Goal: Information Seeking & Learning: Learn about a topic

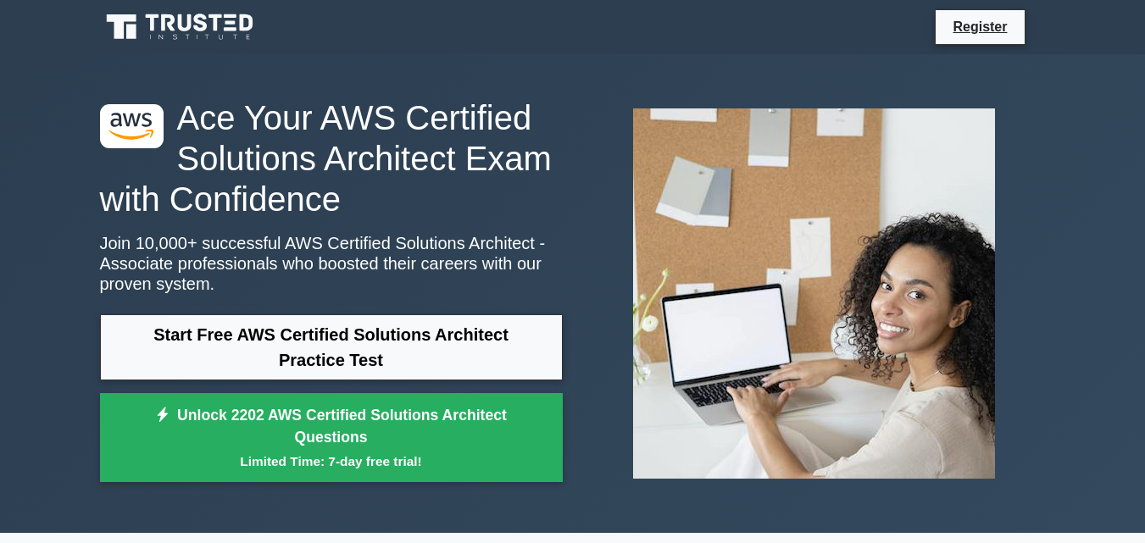
click at [355, 348] on link "Start Free AWS Certified Solutions Architect Practice Test" at bounding box center [331, 347] width 463 height 66
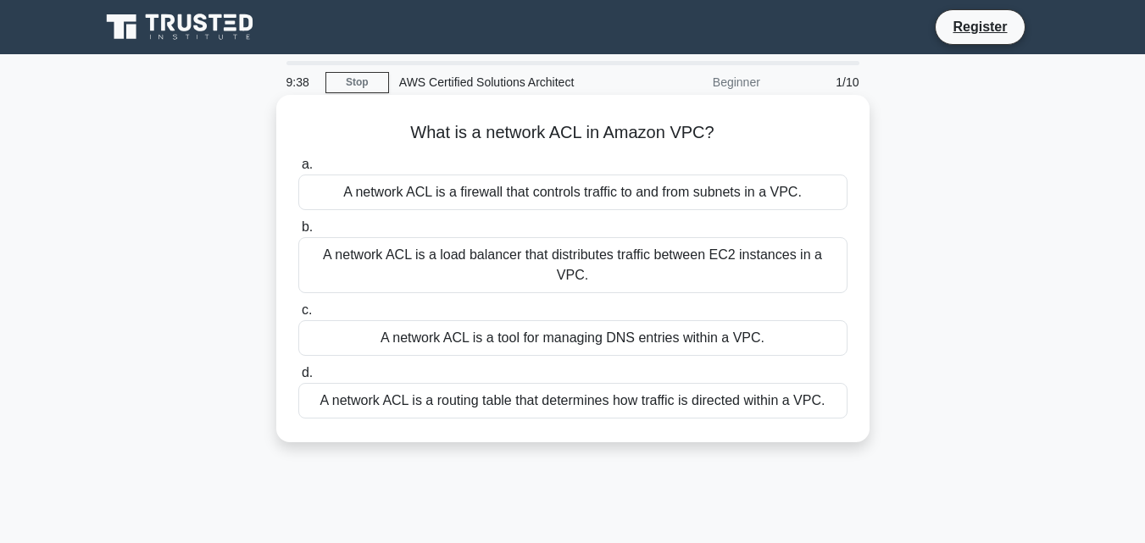
click at [583, 192] on div "A network ACL is a firewall that controls traffic to and from subnets in a VPC." at bounding box center [572, 193] width 549 height 36
click at [298, 170] on input "a. A network ACL is a firewall that controls traffic to and from subnets in a V…" at bounding box center [298, 164] width 0 height 11
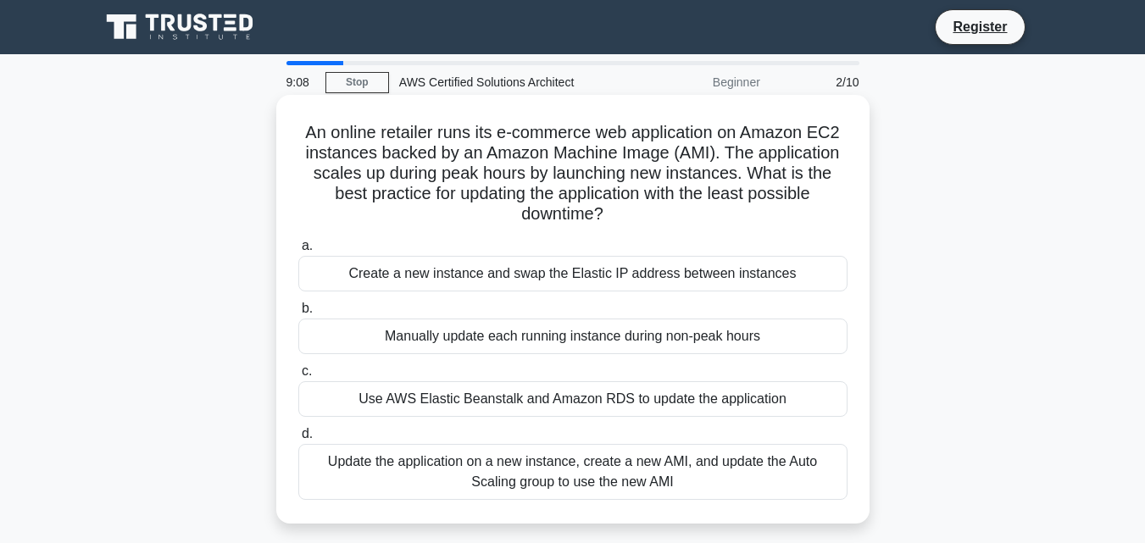
click at [637, 472] on div "Update the application on a new instance, create a new AMI, and update the Auto…" at bounding box center [572, 472] width 549 height 56
click at [298, 440] on input "d. Update the application on a new instance, create a new AMI, and update the A…" at bounding box center [298, 434] width 0 height 11
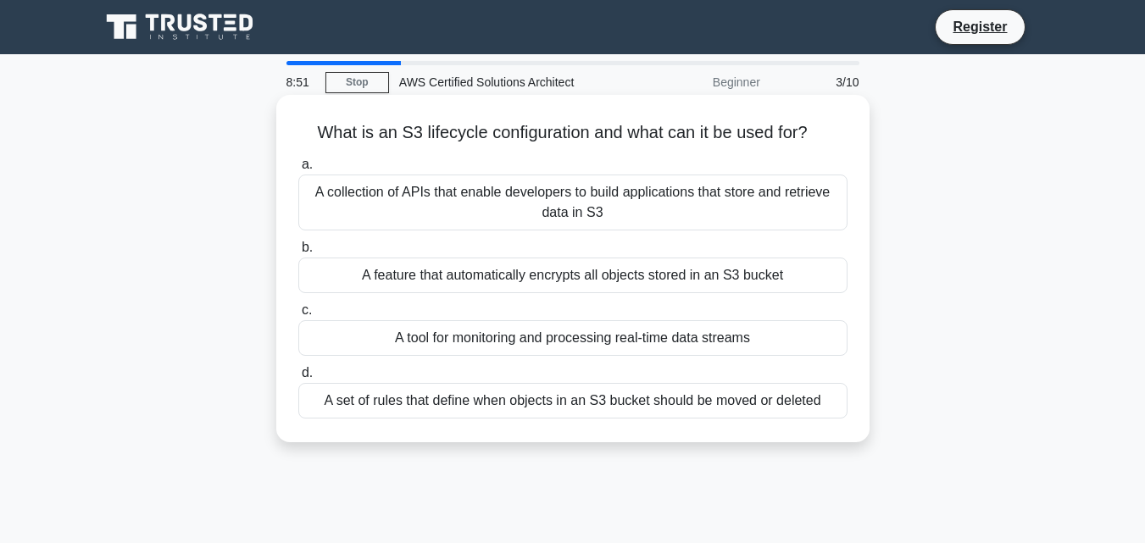
click at [681, 403] on div "A set of rules that define when objects in an S3 bucket should be moved or dele…" at bounding box center [572, 401] width 549 height 36
click at [298, 379] on input "d. A set of rules that define when objects in an S3 bucket should be moved or d…" at bounding box center [298, 373] width 0 height 11
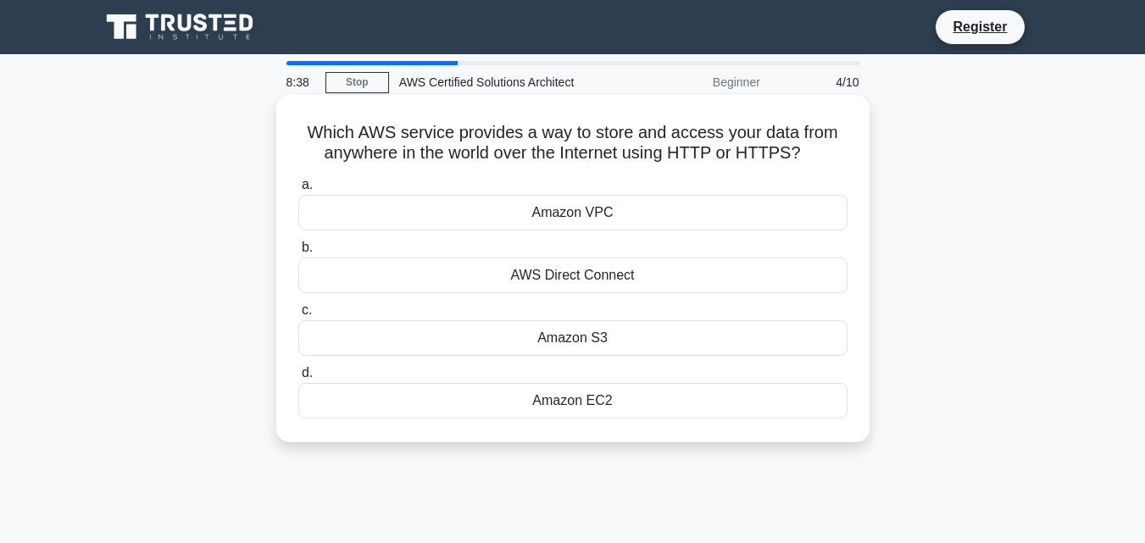
click at [633, 335] on div "Amazon S3" at bounding box center [572, 338] width 549 height 36
click at [298, 316] on input "c. Amazon S3" at bounding box center [298, 310] width 0 height 11
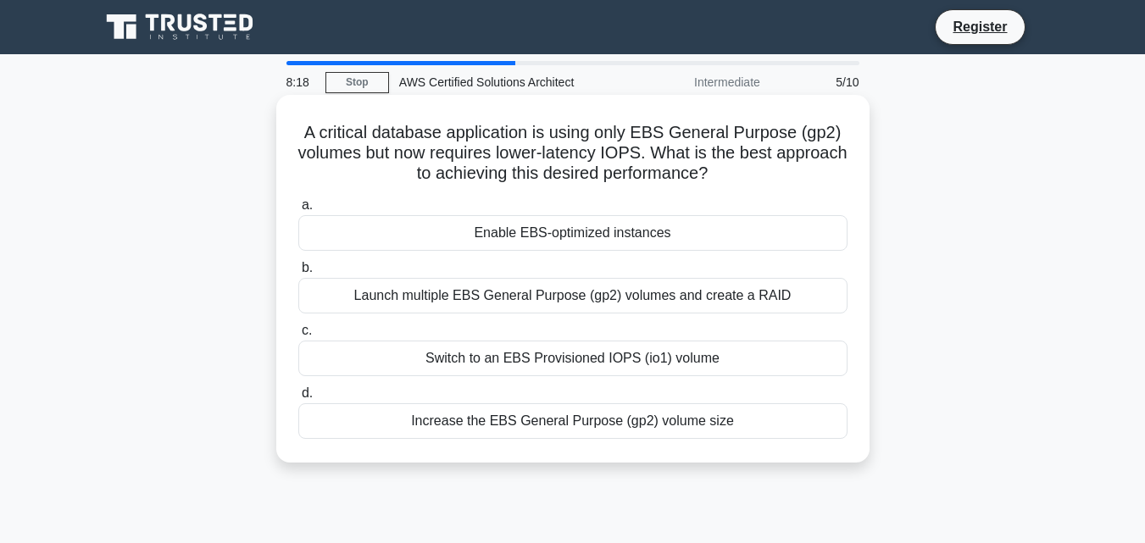
click at [654, 370] on div "Switch to an EBS Provisioned IOPS (io1) volume" at bounding box center [572, 359] width 549 height 36
click at [298, 336] on input "c. Switch to an EBS Provisioned IOPS (io1) volume" at bounding box center [298, 330] width 0 height 11
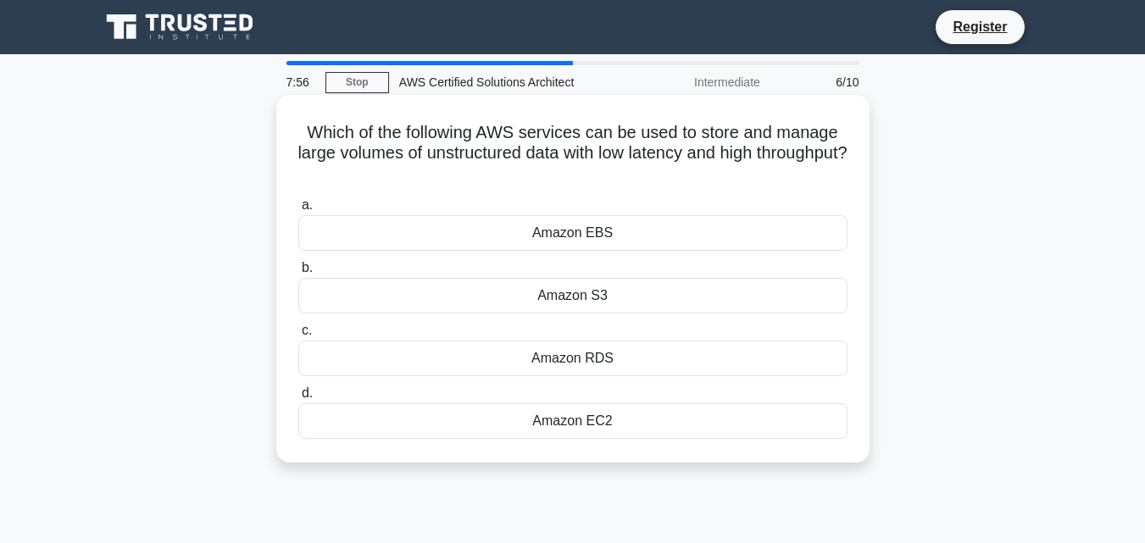
click at [624, 238] on div "Amazon EBS" at bounding box center [572, 233] width 549 height 36
click at [298, 211] on input "a. Amazon EBS" at bounding box center [298, 205] width 0 height 11
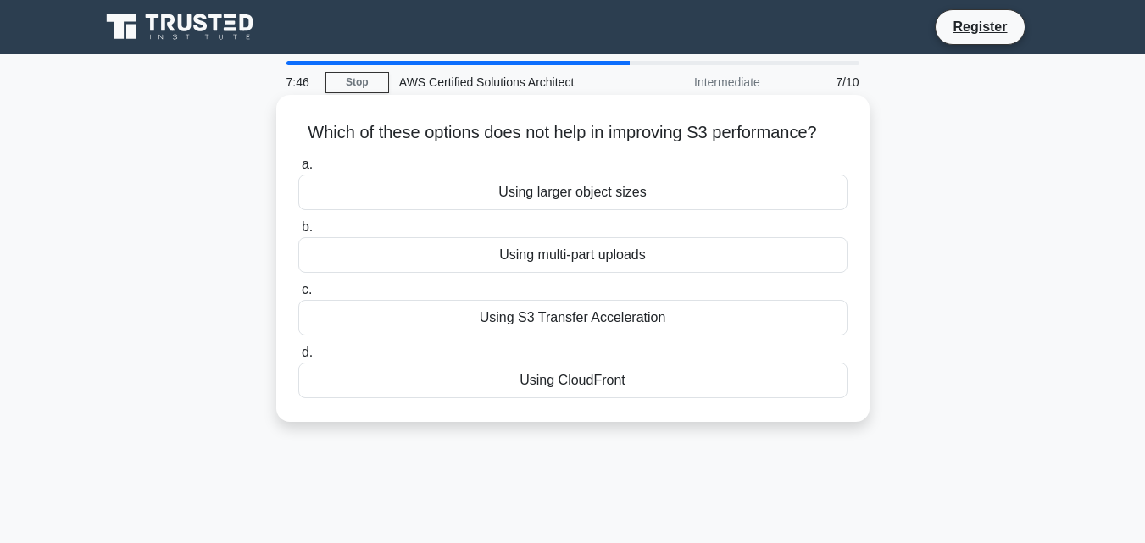
click at [655, 320] on div "Using S3 Transfer Acceleration" at bounding box center [572, 318] width 549 height 36
click at [298, 296] on input "c. Using S3 Transfer Acceleration" at bounding box center [298, 290] width 0 height 11
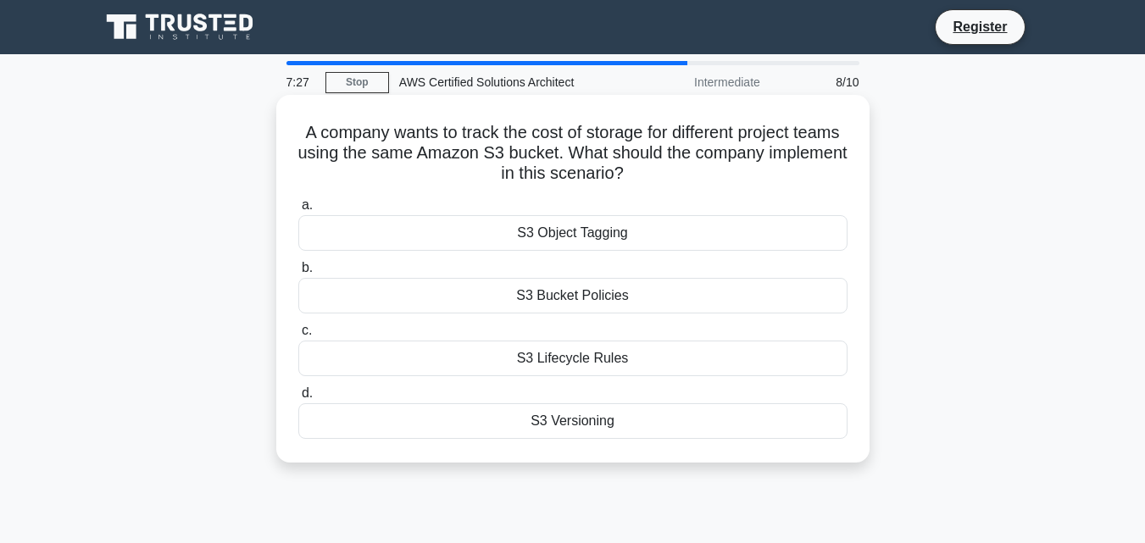
click at [719, 307] on div "S3 Bucket Policies" at bounding box center [572, 296] width 549 height 36
click at [298, 274] on input "b. S3 Bucket Policies" at bounding box center [298, 268] width 0 height 11
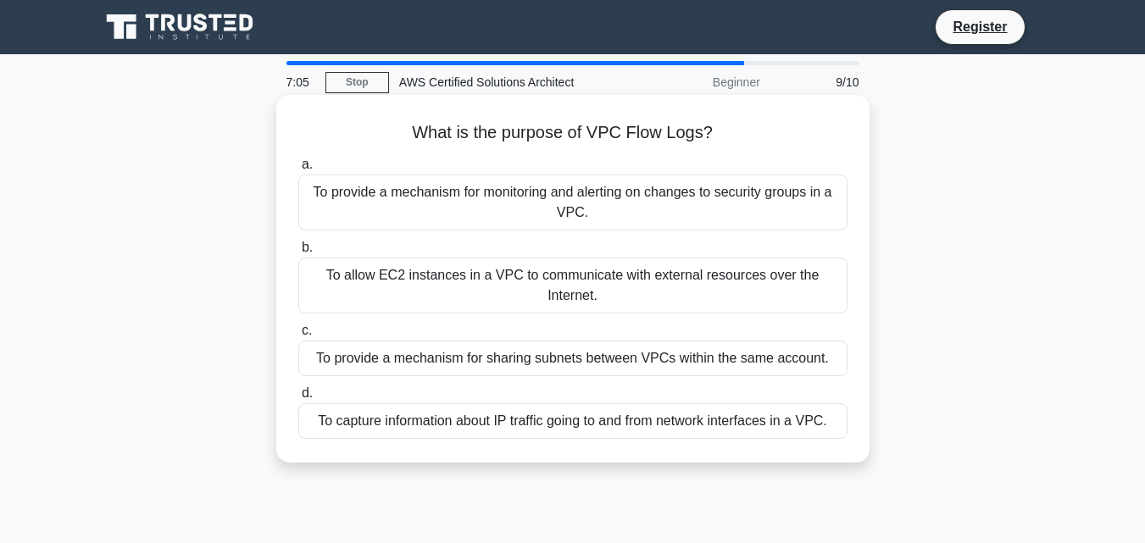
click at [704, 430] on div "To capture information about IP traffic going to and from network interfaces in…" at bounding box center [572, 421] width 549 height 36
click at [298, 399] on input "d. To capture information about IP traffic going to and from network interfaces…" at bounding box center [298, 393] width 0 height 11
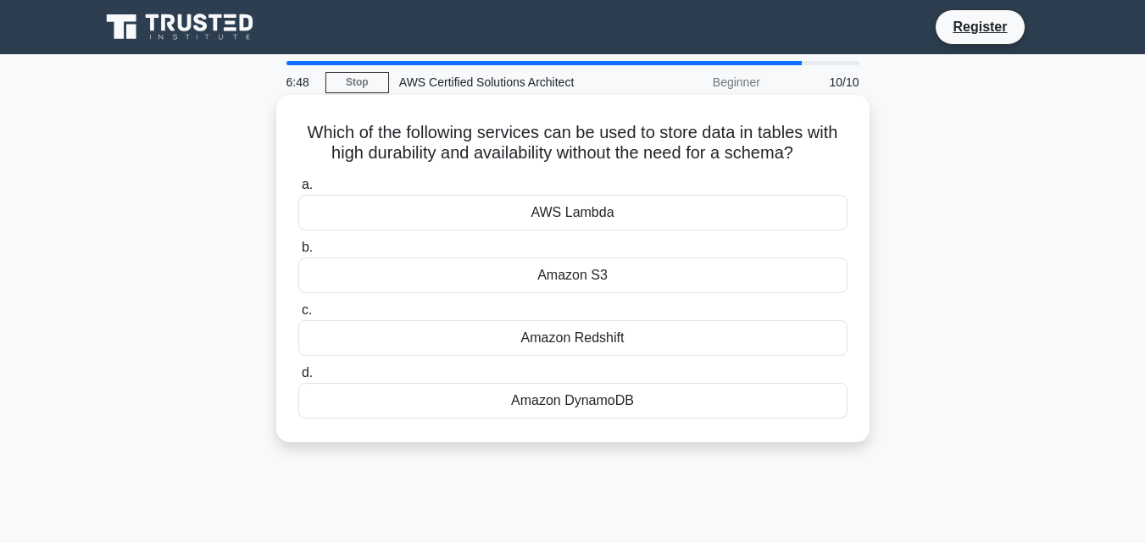
click at [637, 401] on div "Amazon DynamoDB" at bounding box center [572, 401] width 549 height 36
click at [298, 379] on input "d. Amazon DynamoDB" at bounding box center [298, 373] width 0 height 11
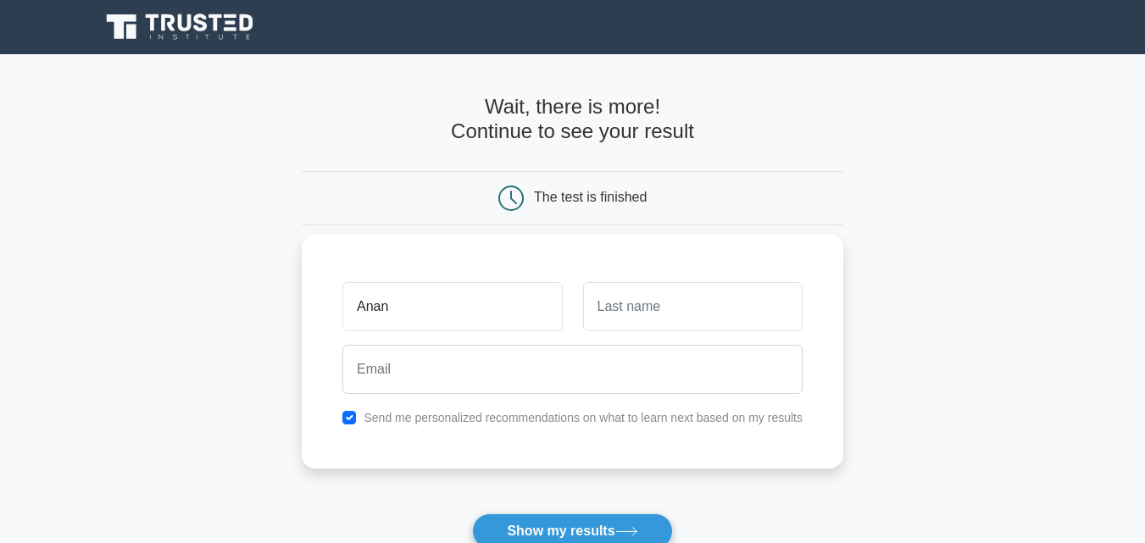
type input "[PERSON_NAME]"
click at [681, 301] on input "text" at bounding box center [693, 306] width 220 height 49
type input "[DEMOGRAPHIC_DATA]"
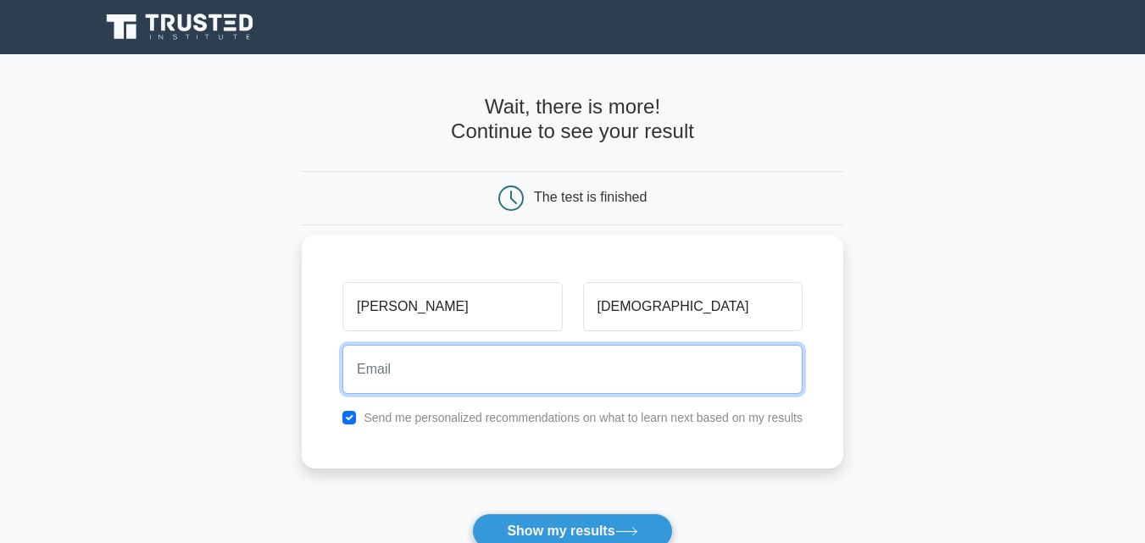
click at [593, 371] on input "email" at bounding box center [572, 369] width 460 height 49
type input "[EMAIL_ADDRESS][DOMAIN_NAME]"
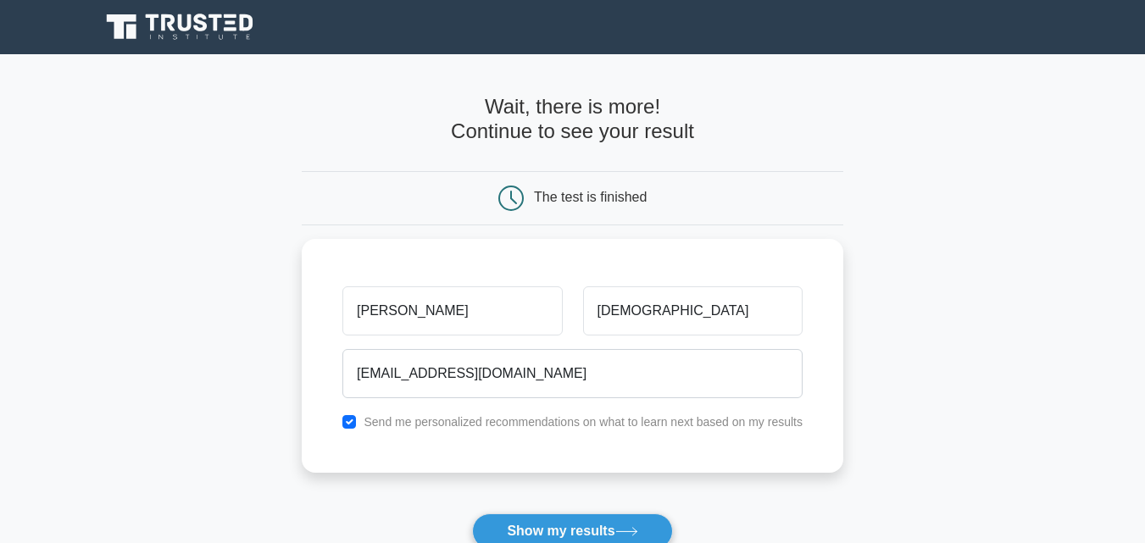
click at [987, 435] on main "Wait, there is more! Continue to see your result The test is finished [PERSON_N…" at bounding box center [572, 359] width 1145 height 610
click at [603, 530] on button "Show my results" at bounding box center [572, 532] width 200 height 36
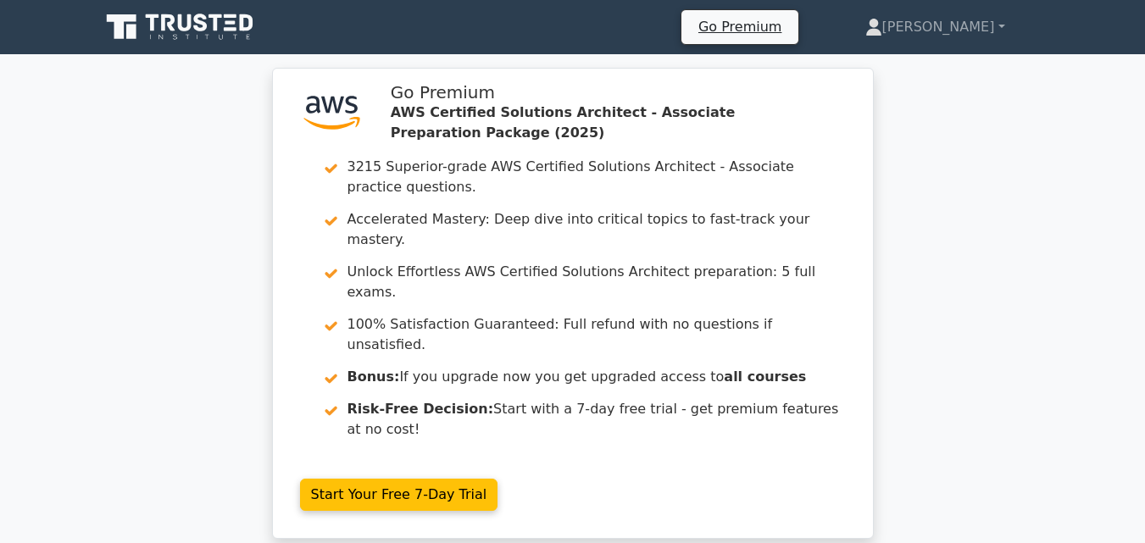
click at [935, 158] on div ".st0{fill:#252F3E;} .st1{fill-rule:evenodd;clip-rule:evenodd;fill:#FF9900;} Go …" at bounding box center [572, 314] width 1145 height 492
click at [987, 234] on div ".st0{fill:#252F3E;} .st1{fill-rule:evenodd;clip-rule:evenodd;fill:#FF9900;} Go …" at bounding box center [572, 314] width 1145 height 492
click at [82, 401] on div ".st0{fill:#252F3E;} .st1{fill-rule:evenodd;clip-rule:evenodd;fill:#FF9900;} Go …" at bounding box center [572, 314] width 1145 height 492
